Goal: Transaction & Acquisition: Purchase product/service

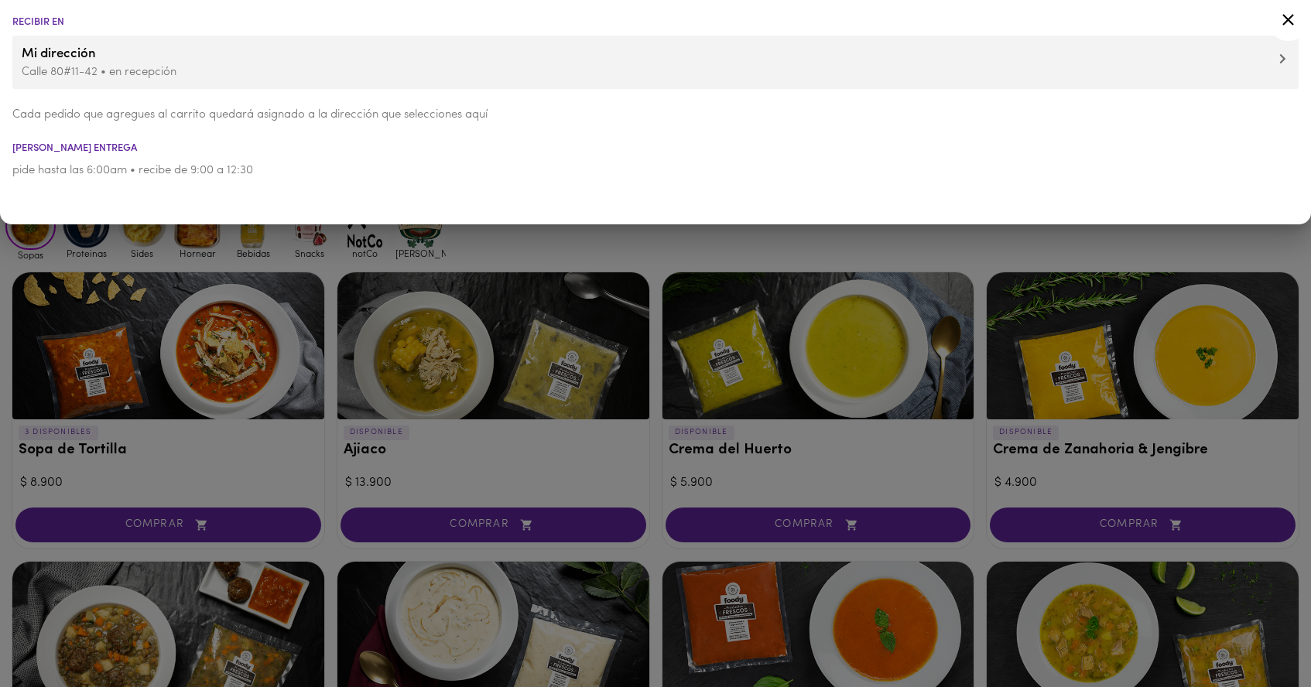
click at [98, 245] on div at bounding box center [655, 343] width 1311 height 687
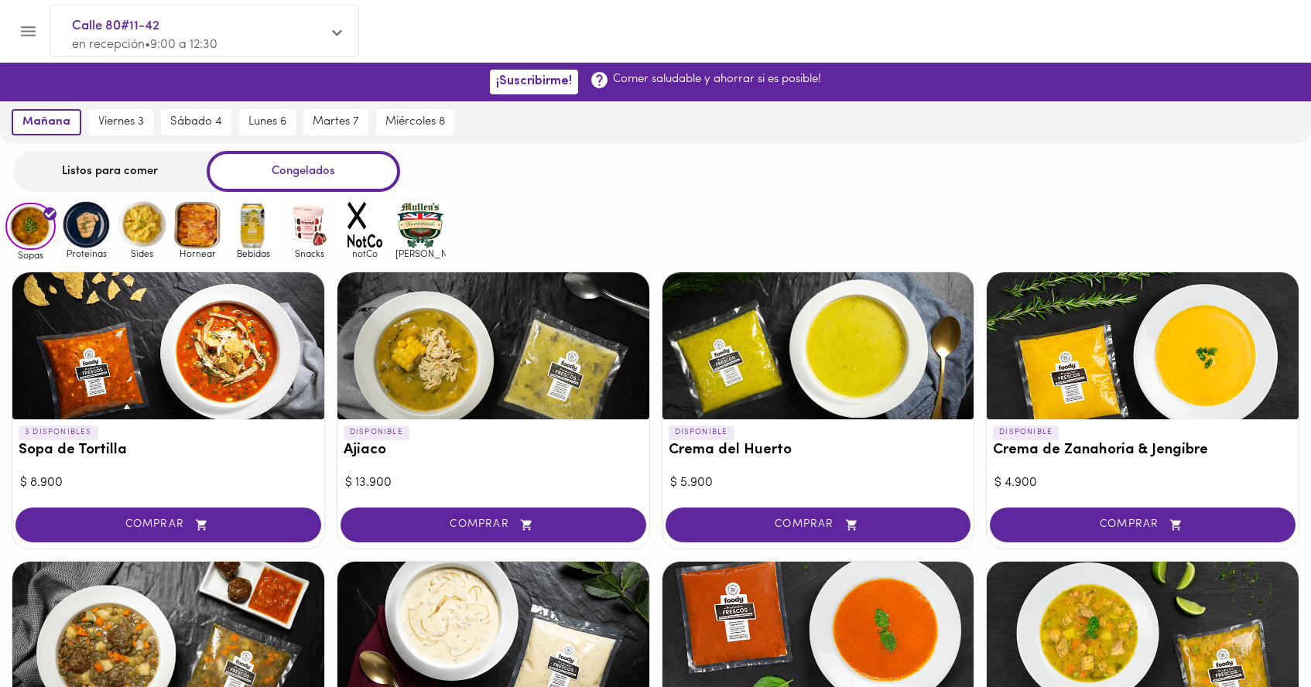
click at [77, 238] on img at bounding box center [86, 225] width 50 height 50
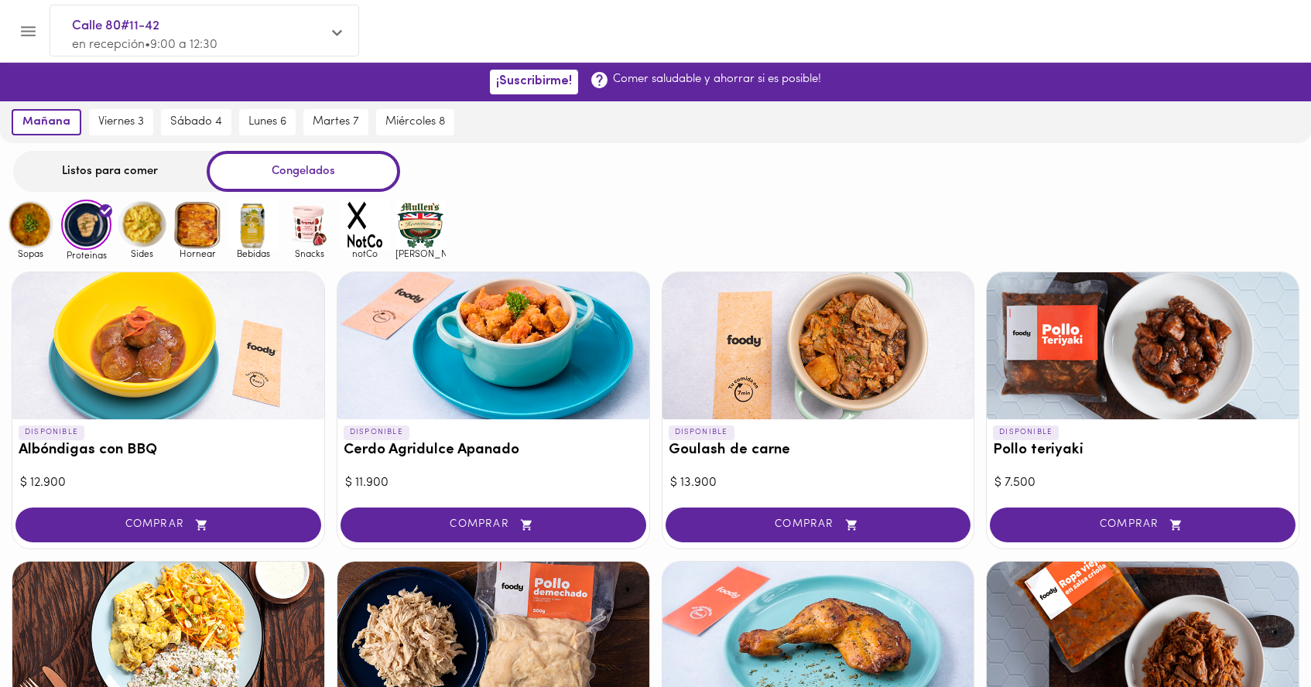
click at [104, 176] on div "Listos para comer" at bounding box center [110, 171] width 194 height 41
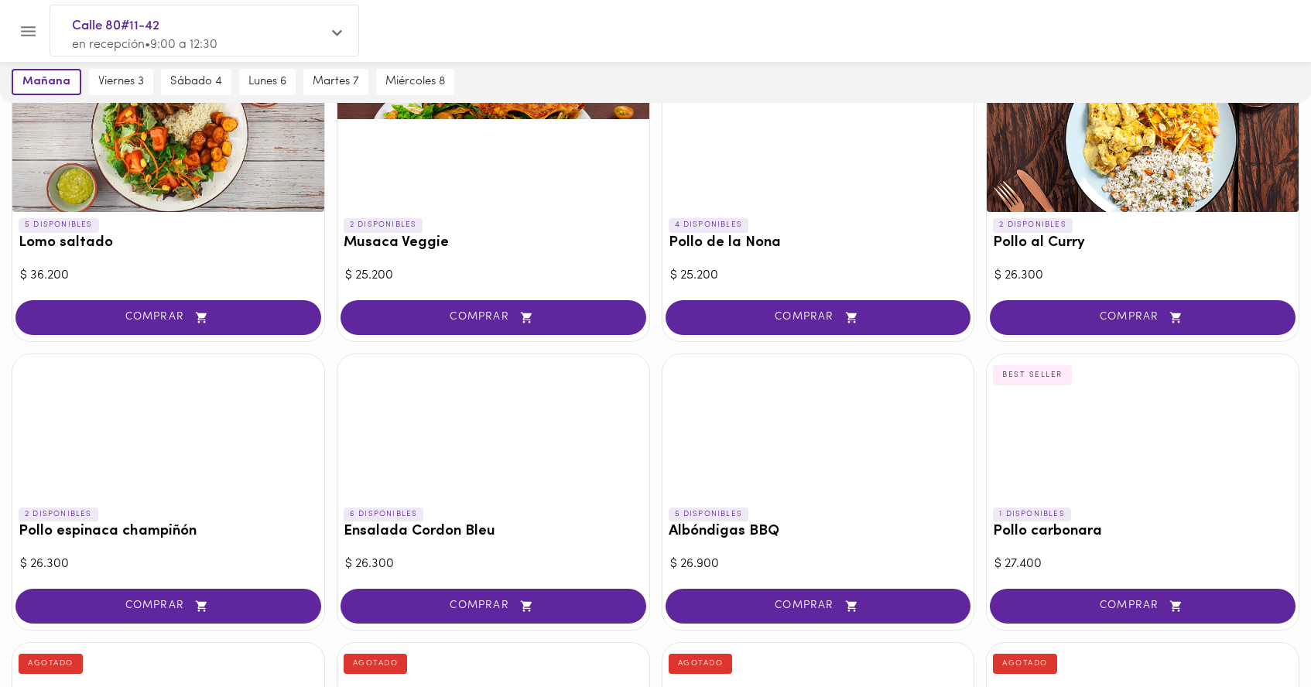
scroll to position [151, 0]
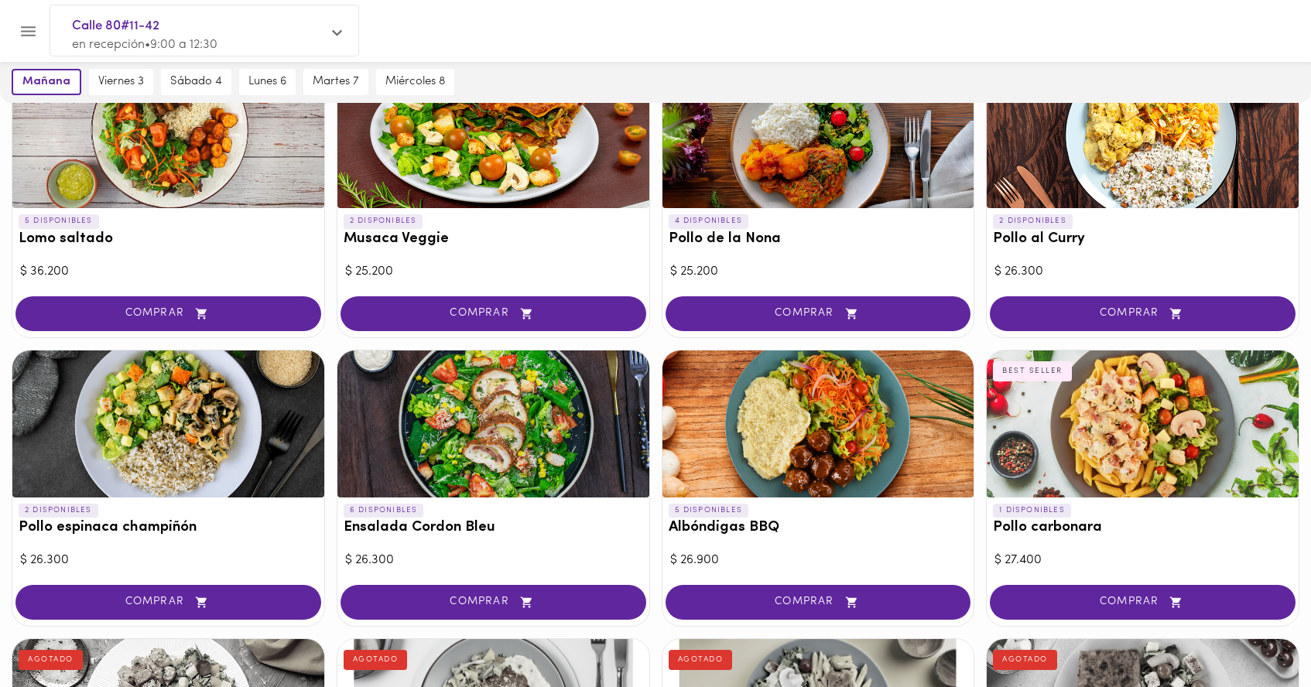
click at [784, 416] on div at bounding box center [819, 424] width 312 height 147
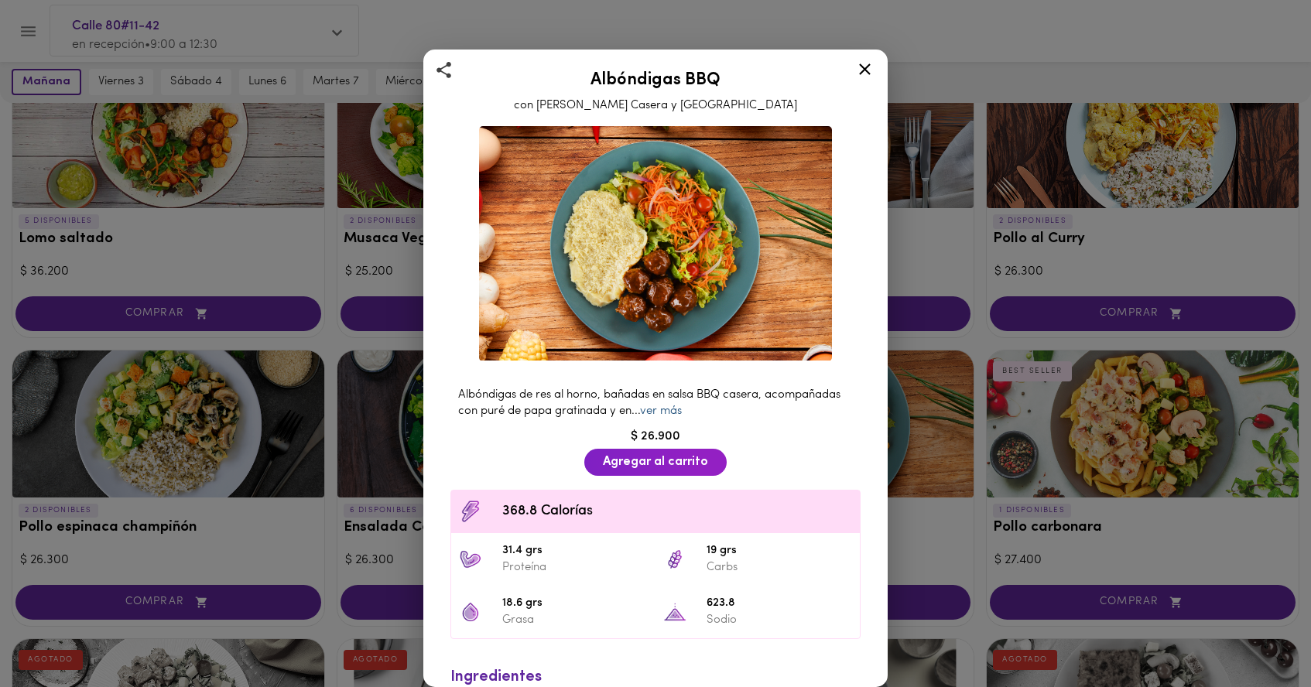
click at [674, 417] on link "ver más" at bounding box center [661, 412] width 42 height 12
click at [646, 466] on span "Agregar al carrito" at bounding box center [655, 462] width 105 height 15
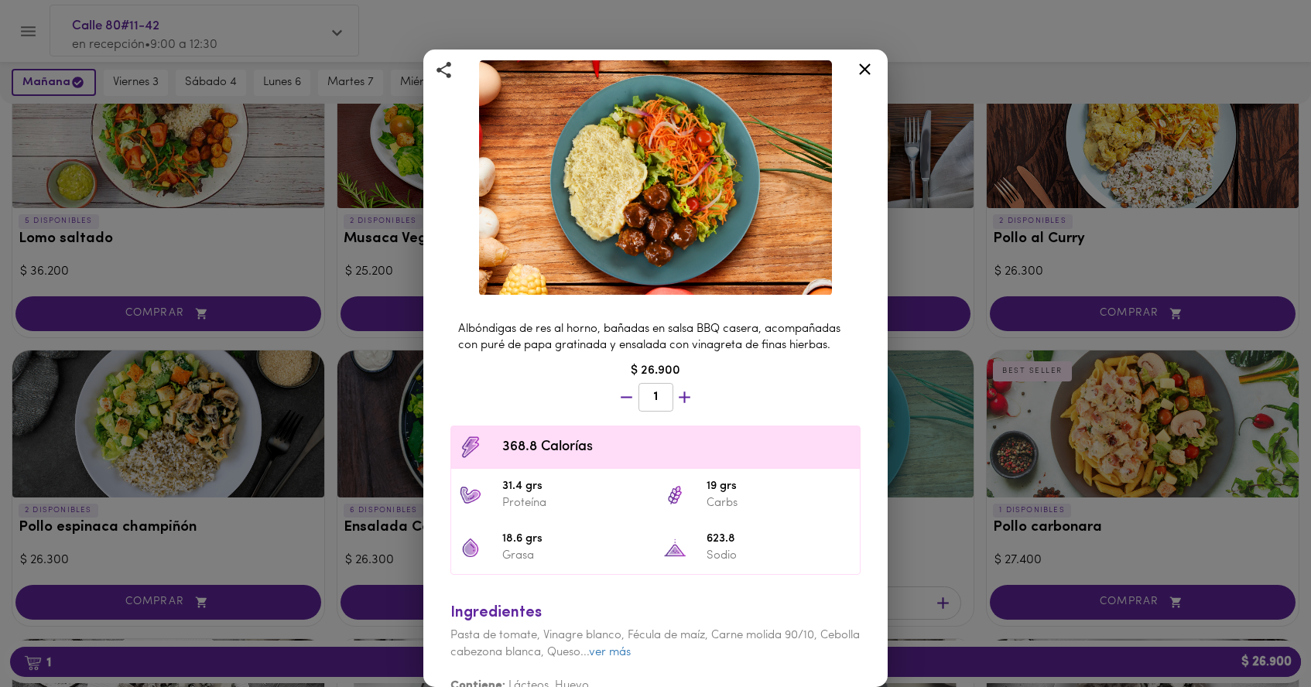
scroll to position [94, 0]
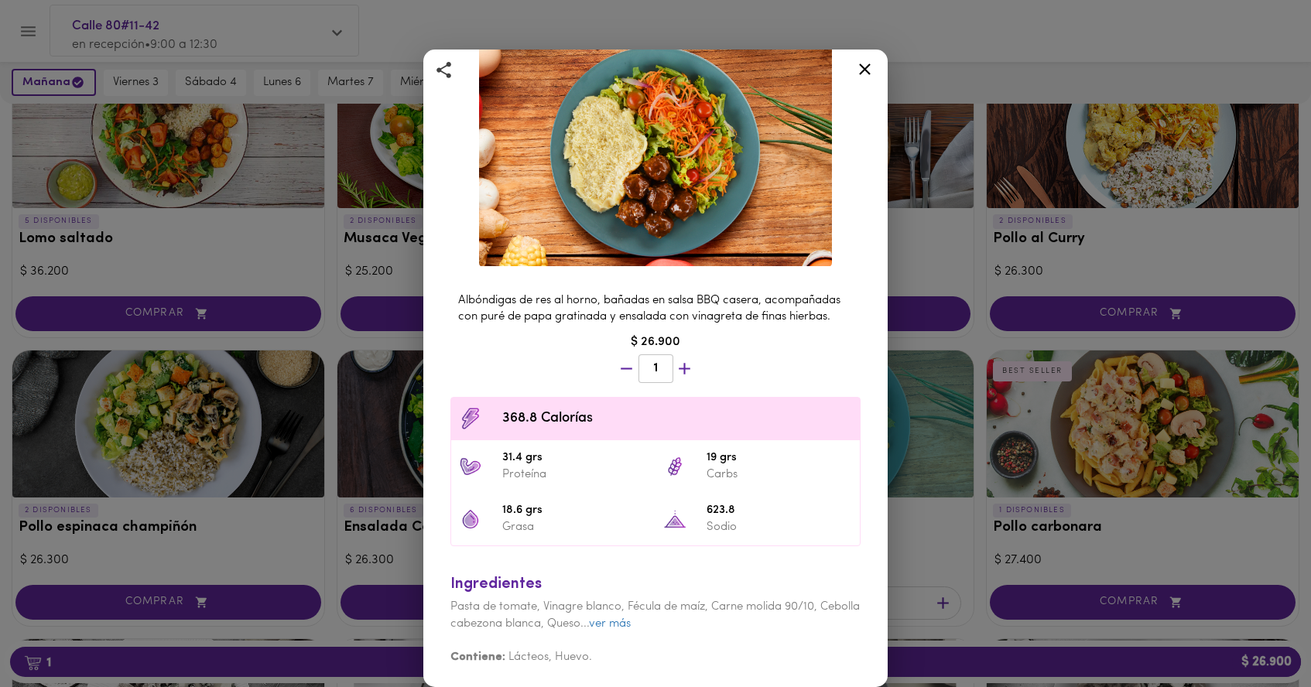
click at [1094, 574] on div "Albóndigas BBQ con Salsa Barbacoa Casera y Puré Albóndigas de res al horno, bañ…" at bounding box center [655, 343] width 1311 height 687
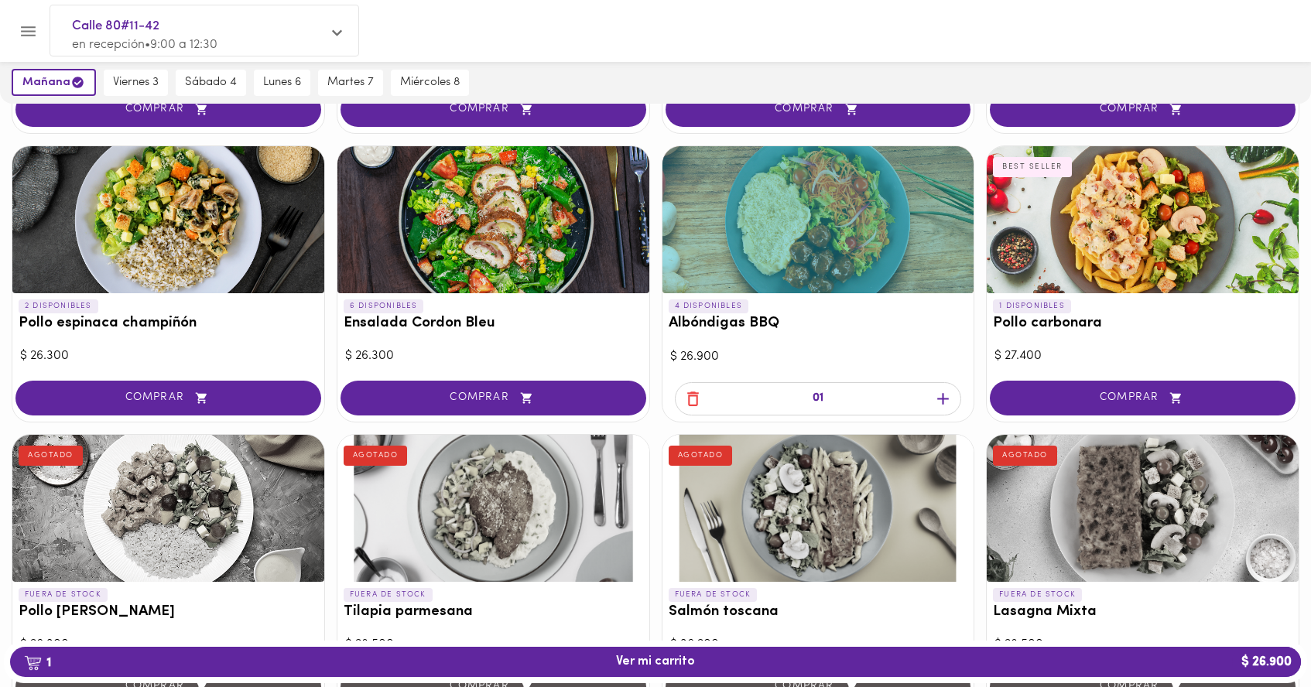
scroll to position [385, 0]
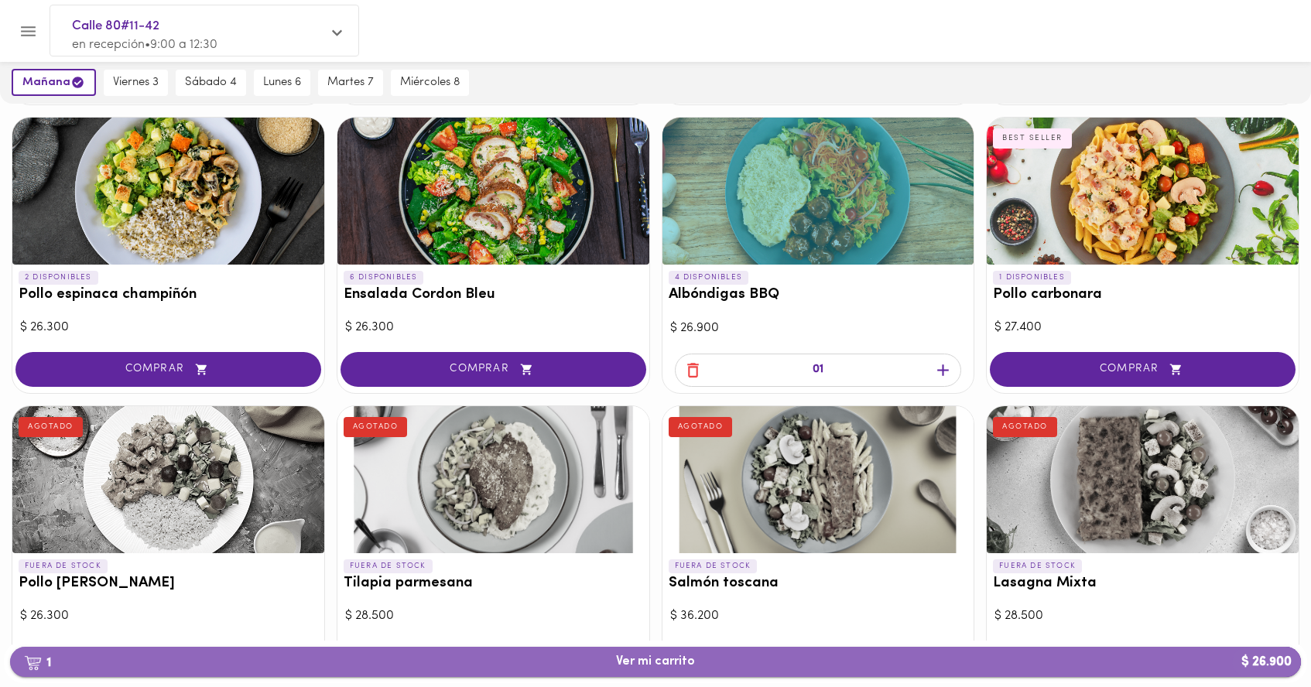
click at [750, 663] on span "1 Ver mi carrito $ 26.900" at bounding box center [655, 662] width 1266 height 15
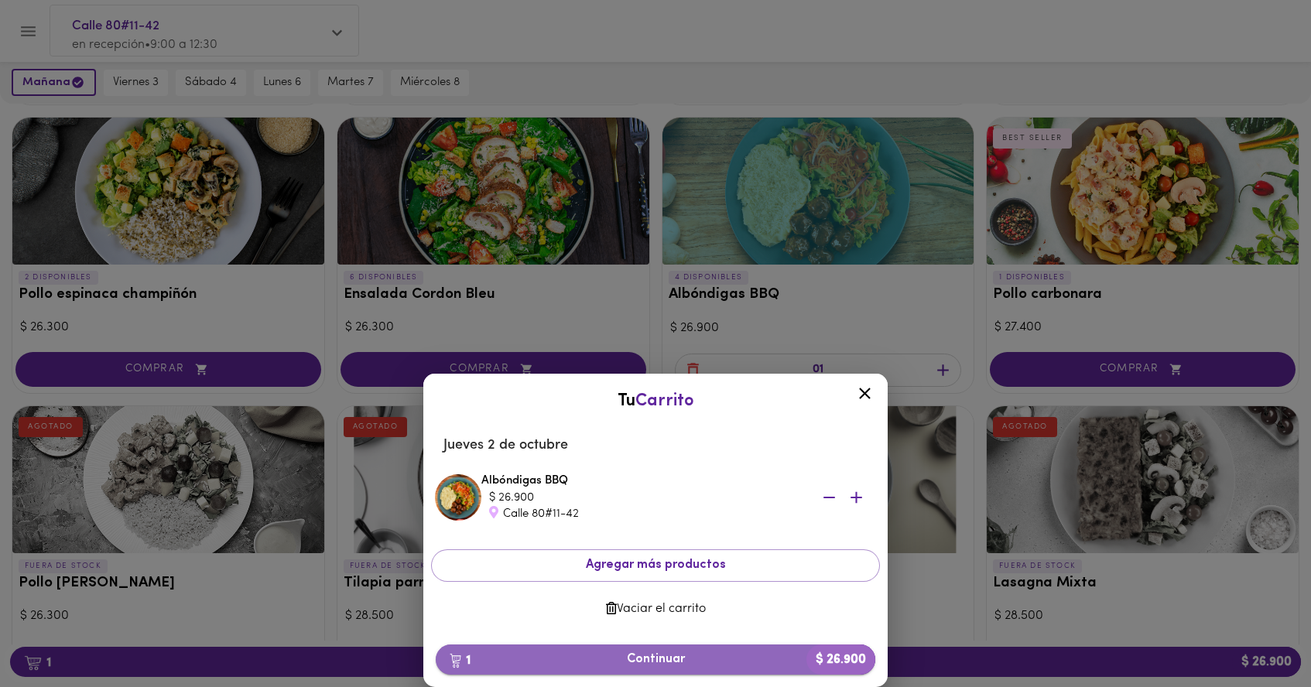
click at [672, 657] on span "1 Continuar $ 26.900" at bounding box center [655, 660] width 415 height 15
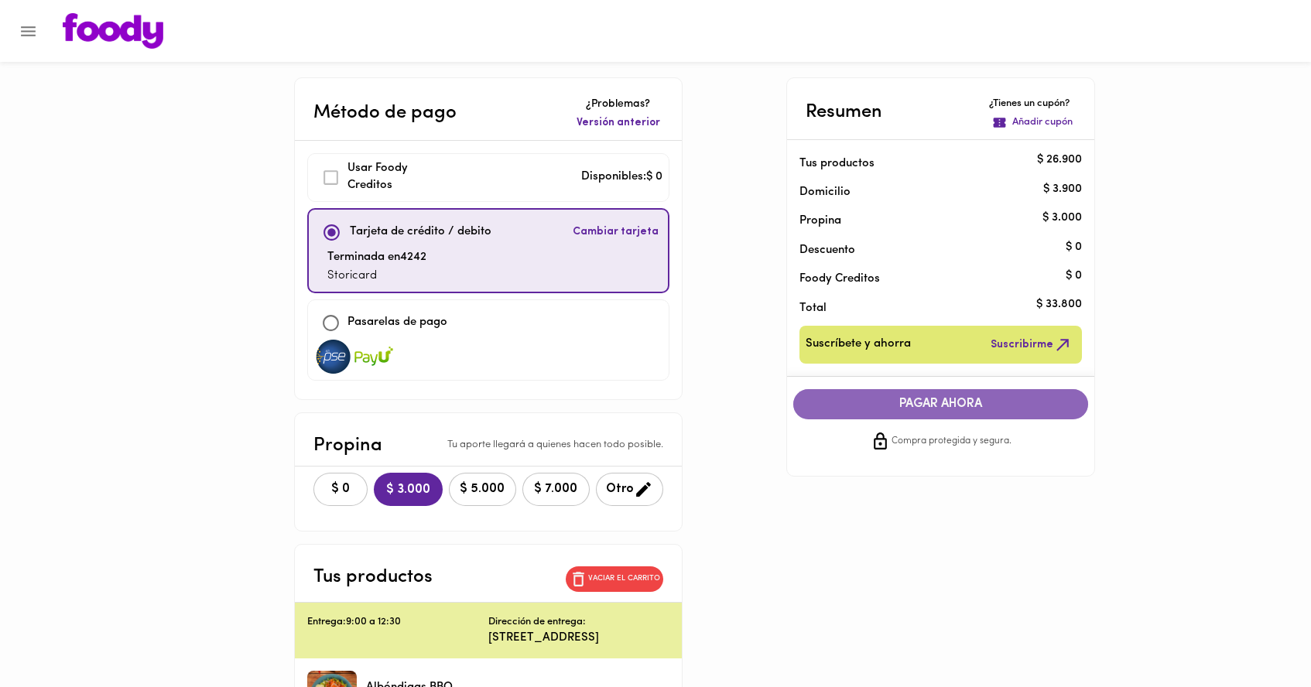
click at [891, 410] on span "PAGAR AHORA" at bounding box center [941, 404] width 265 height 15
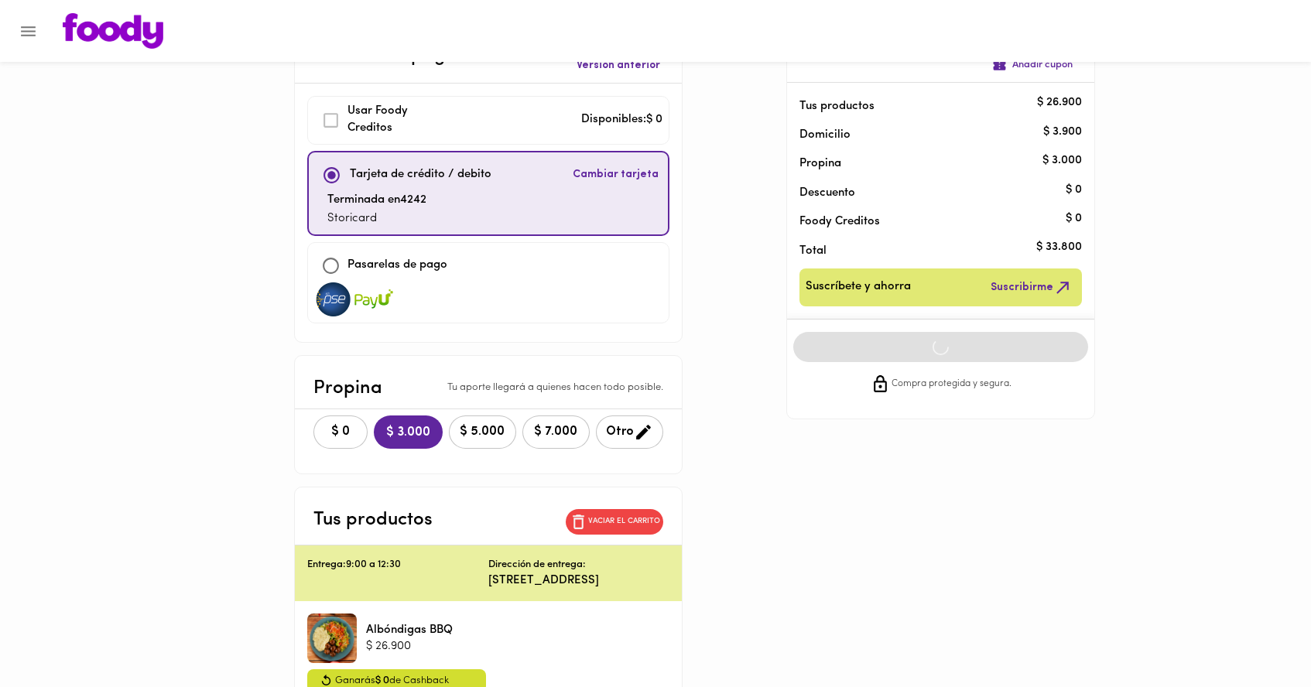
scroll to position [56, 0]
